Goal: Task Accomplishment & Management: Use online tool/utility

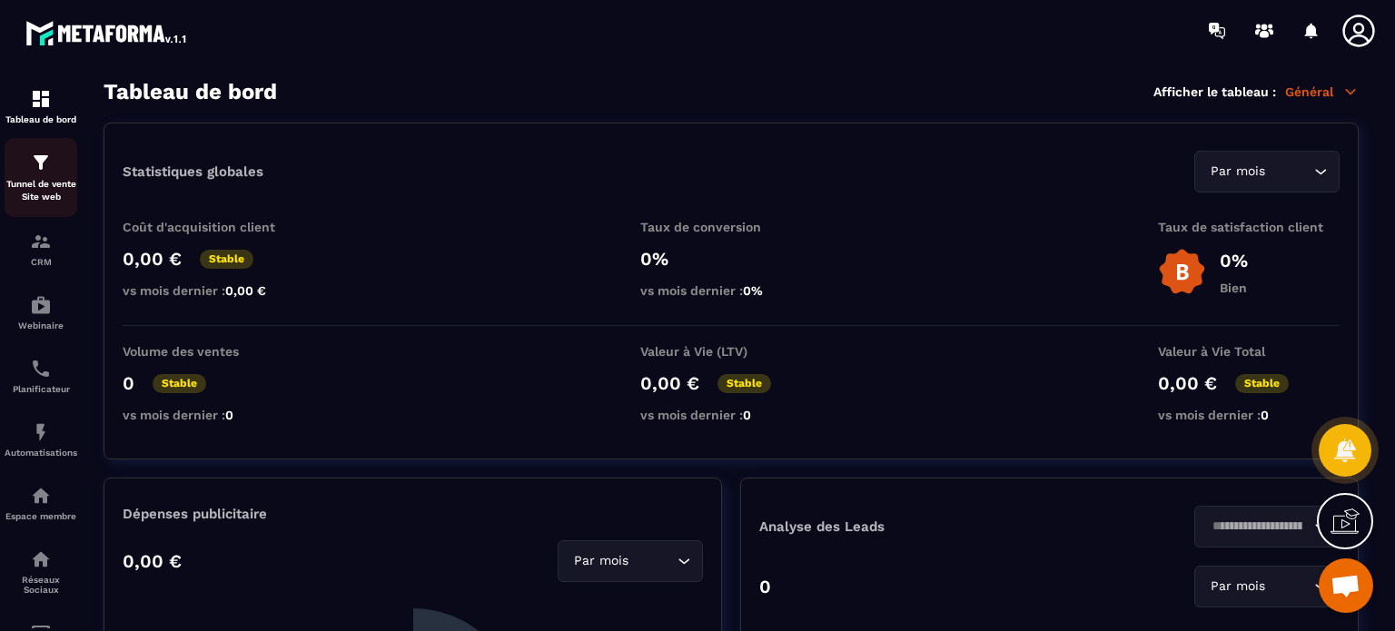
click at [48, 165] on img at bounding box center [41, 163] width 22 height 22
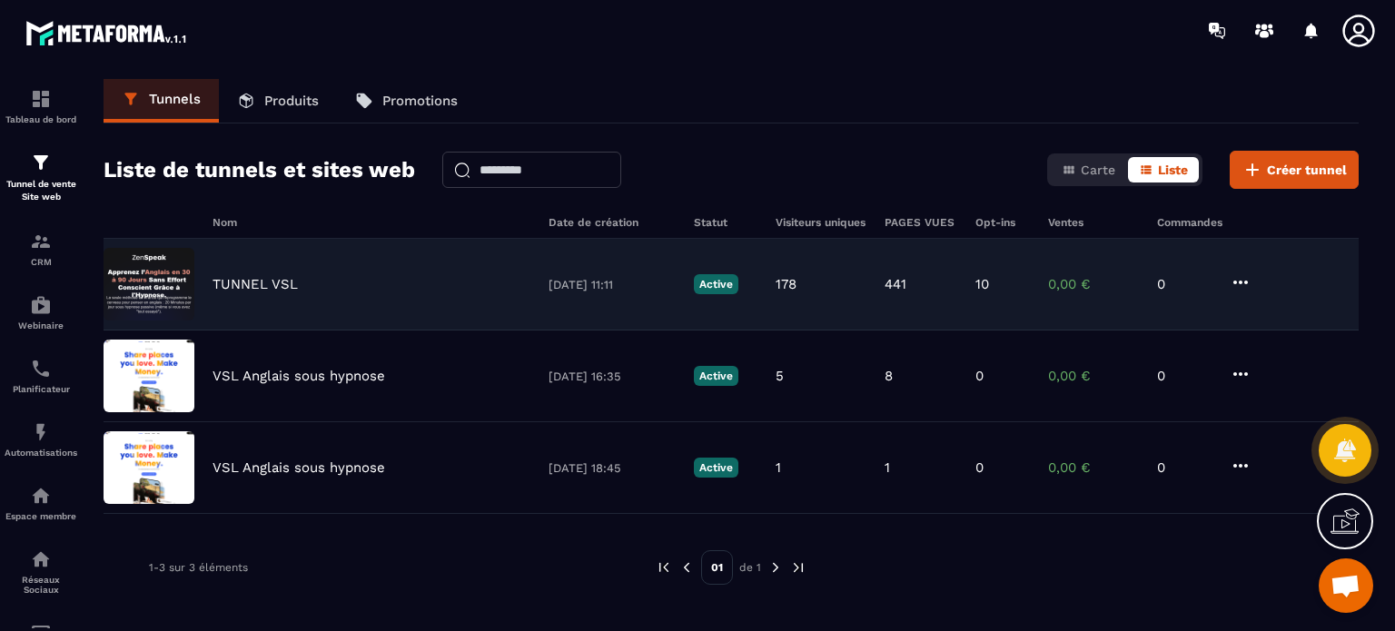
click at [269, 291] on p "TUNNEL VSL" at bounding box center [254, 284] width 85 height 16
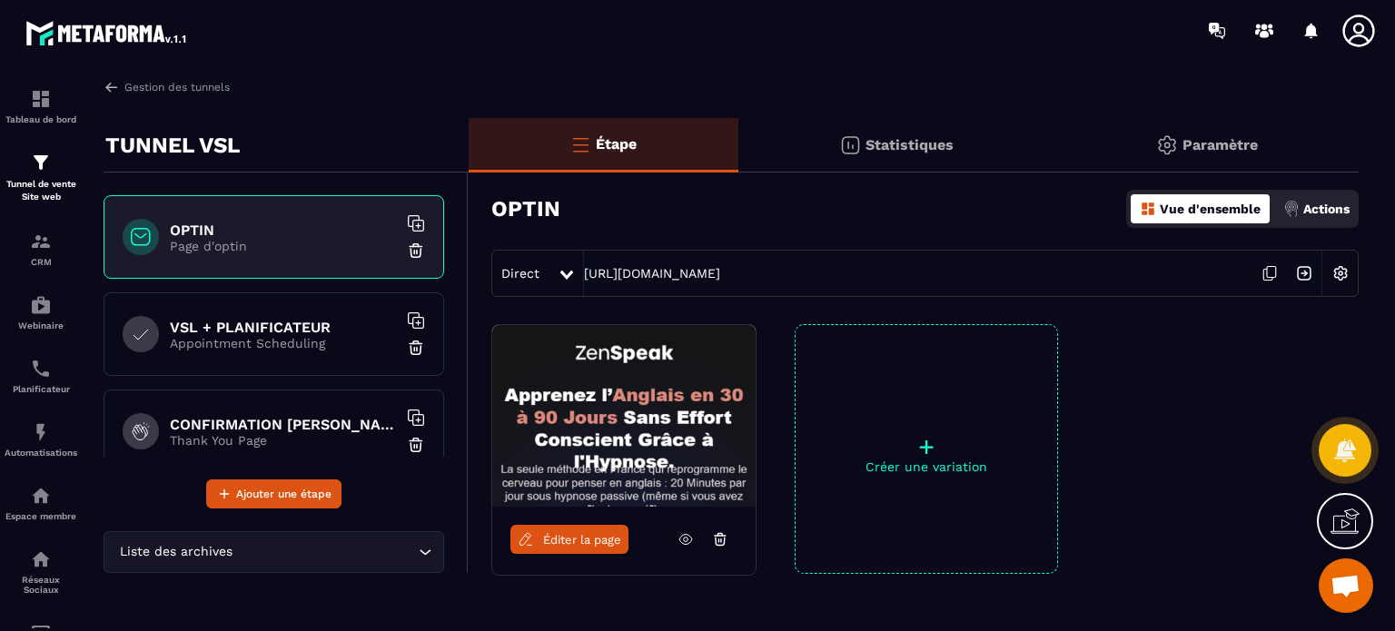
scroll to position [29, 0]
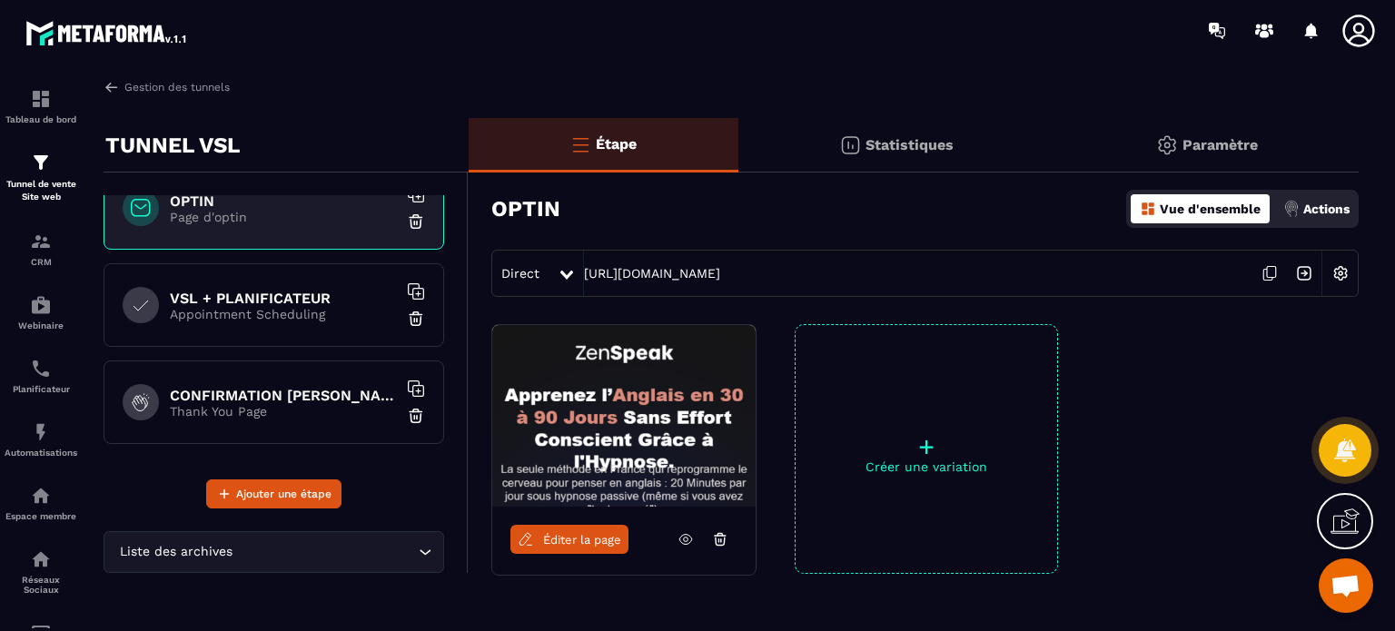
click at [315, 406] on p "Thank You Page" at bounding box center [283, 411] width 227 height 15
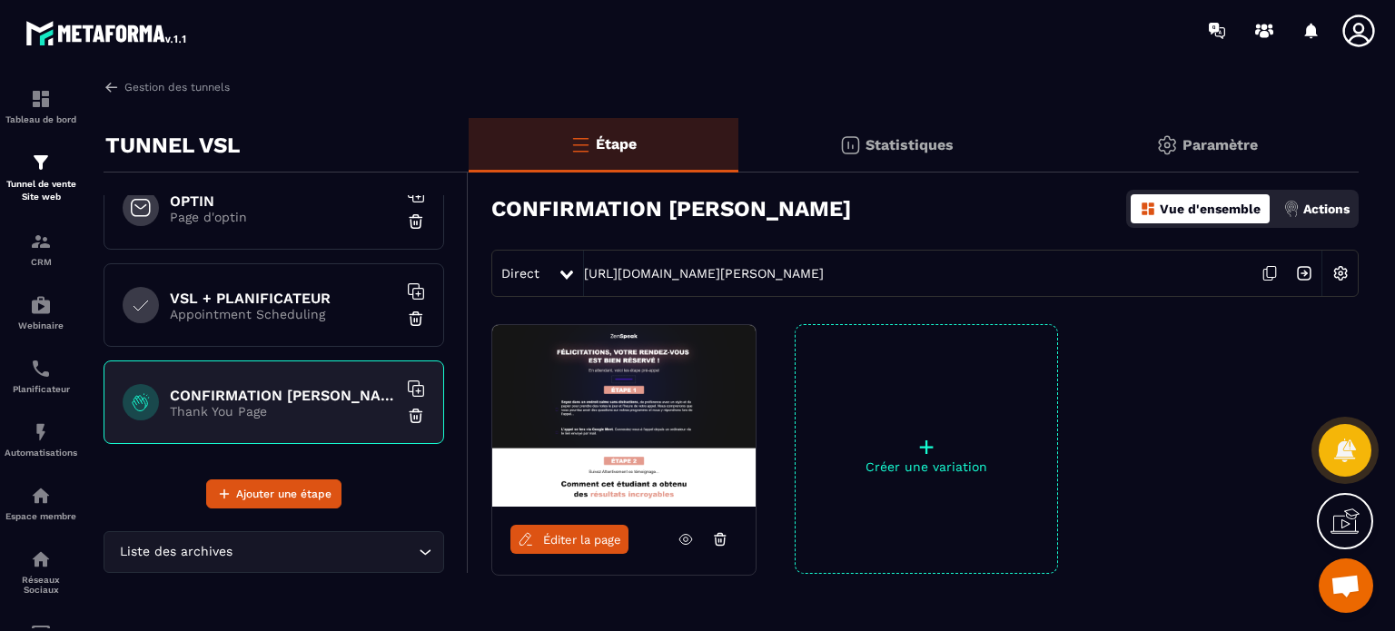
click at [598, 541] on span "Éditer la page" at bounding box center [582, 540] width 78 height 14
